Goal: Transaction & Acquisition: Book appointment/travel/reservation

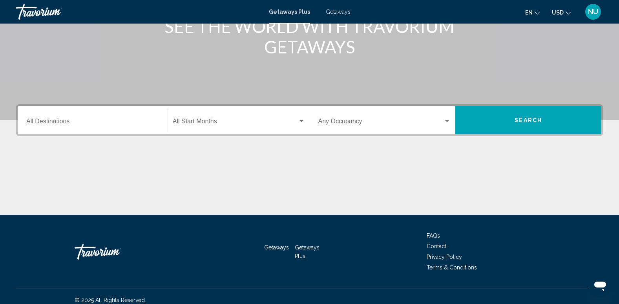
scroll to position [118, 0]
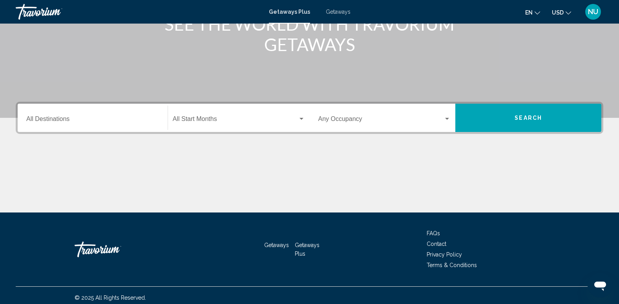
click at [59, 115] on div "Destination All Destinations" at bounding box center [92, 118] width 133 height 25
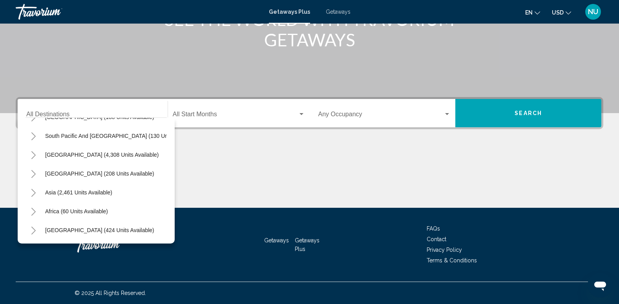
scroll to position [94, 0]
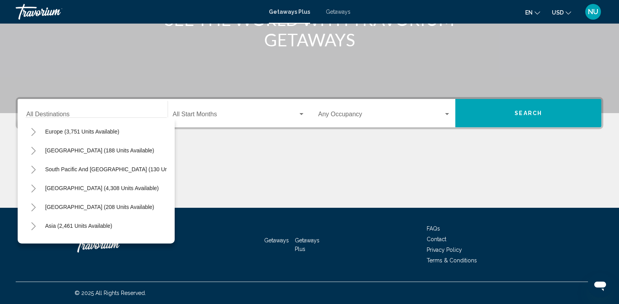
drag, startPoint x: 75, startPoint y: 134, endPoint x: 91, endPoint y: 140, distance: 16.6
click at [75, 134] on span "Europe (3,751 units available)" at bounding box center [82, 131] width 74 height 6
type input "**********"
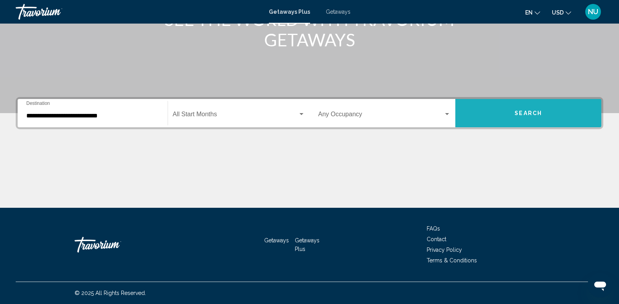
click at [492, 119] on button "Search" at bounding box center [528, 113] width 146 height 28
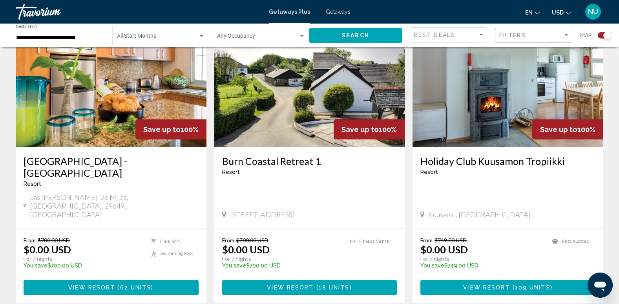
scroll to position [667, 0]
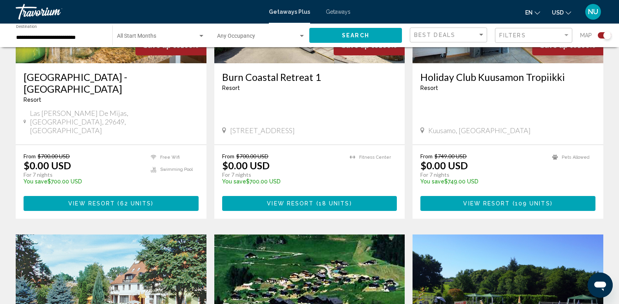
click at [469, 126] on span "Kuusamo, Finland" at bounding box center [479, 130] width 102 height 9
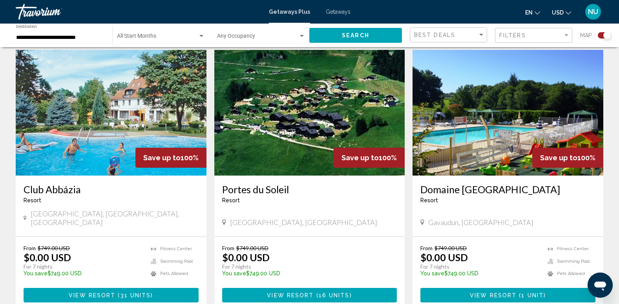
scroll to position [864, 0]
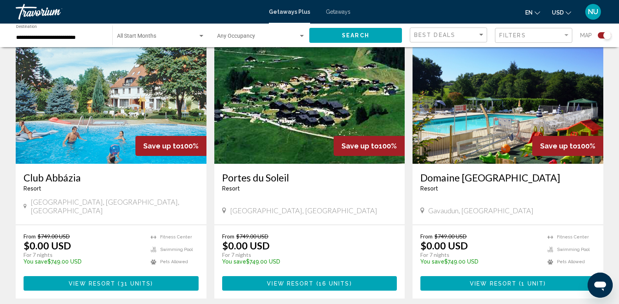
click at [287, 206] on span "Champoussin, Switzerland" at bounding box center [303, 210] width 147 height 9
click at [474, 206] on span "Gavaudun, France" at bounding box center [480, 210] width 105 height 9
drag, startPoint x: 474, startPoint y: 171, endPoint x: 478, endPoint y: 183, distance: 12.4
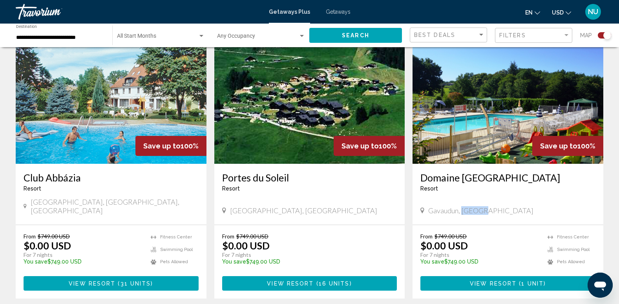
click at [478, 183] on div "Domaine De Gavaudun Resort - This is an adults only resort Gavaudun, France" at bounding box center [508, 194] width 191 height 61
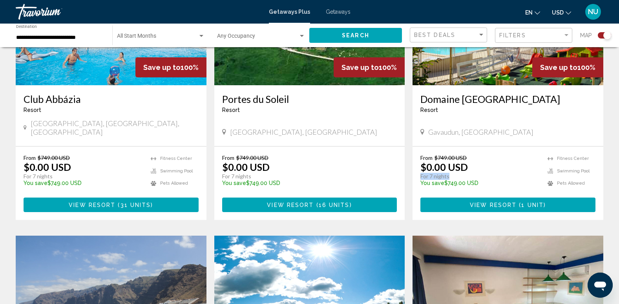
drag, startPoint x: 422, startPoint y: 137, endPoint x: 458, endPoint y: 139, distance: 36.2
click at [458, 173] on p "For 7 nights" at bounding box center [479, 176] width 119 height 7
drag, startPoint x: 458, startPoint y: 139, endPoint x: 473, endPoint y: 132, distance: 16.0
click at [473, 154] on div "From $749.00 USD $0.00 USD For 7 nights You save $749.00 USD temp" at bounding box center [479, 172] width 119 height 37
drag, startPoint x: 473, startPoint y: 132, endPoint x: 491, endPoint y: 143, distance: 21.3
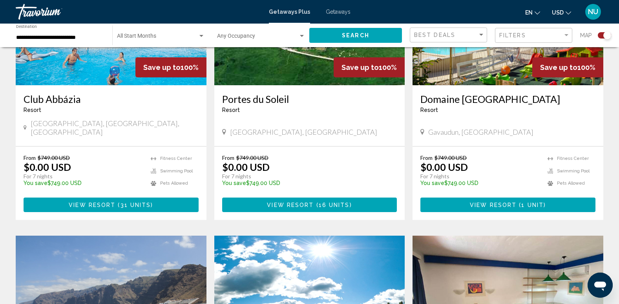
click at [491, 180] on p "You save $749.00 USD" at bounding box center [479, 183] width 119 height 6
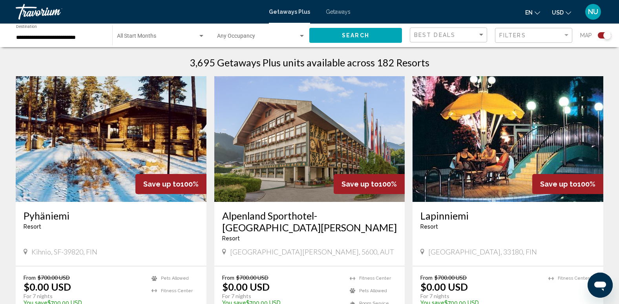
scroll to position [353, 0]
